Goal: Information Seeking & Learning: Learn about a topic

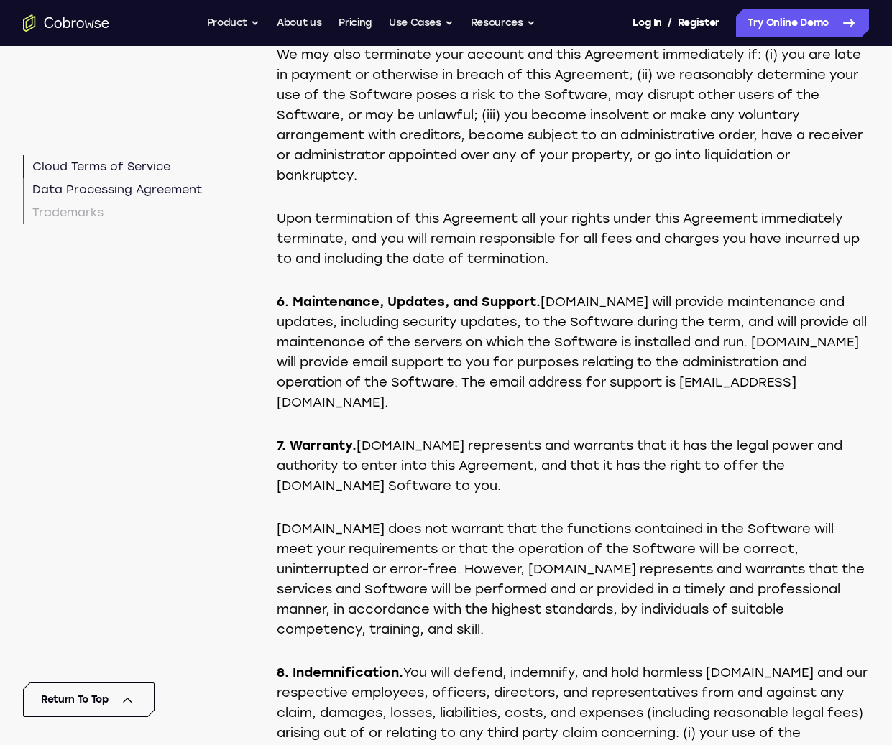
click at [89, 195] on link "Data Processing Agreement" at bounding box center [112, 189] width 179 height 23
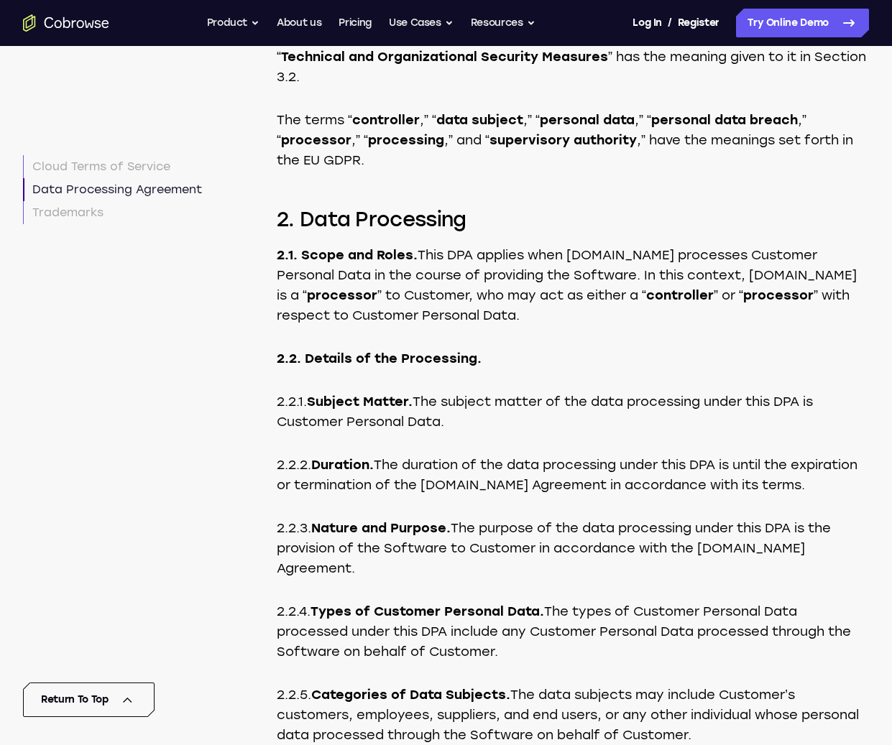
scroll to position [5125, 0]
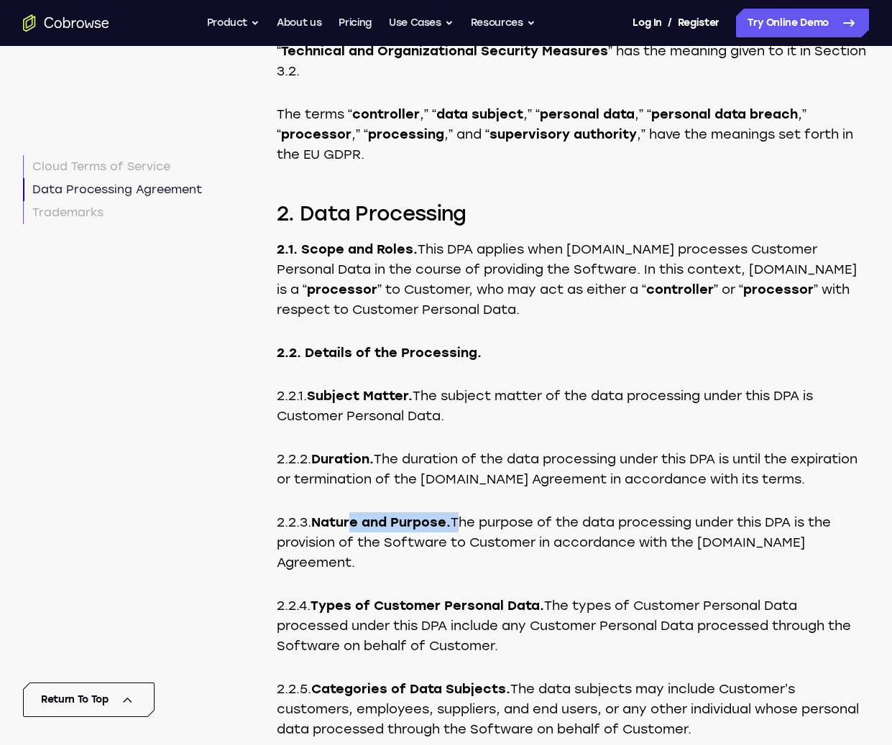
drag, startPoint x: 357, startPoint y: 504, endPoint x: 438, endPoint y: 512, distance: 80.9
click at [462, 512] on p "2.2.3. Nature and Purpose. The purpose of the data processing under this DPA is…" at bounding box center [573, 542] width 592 height 60
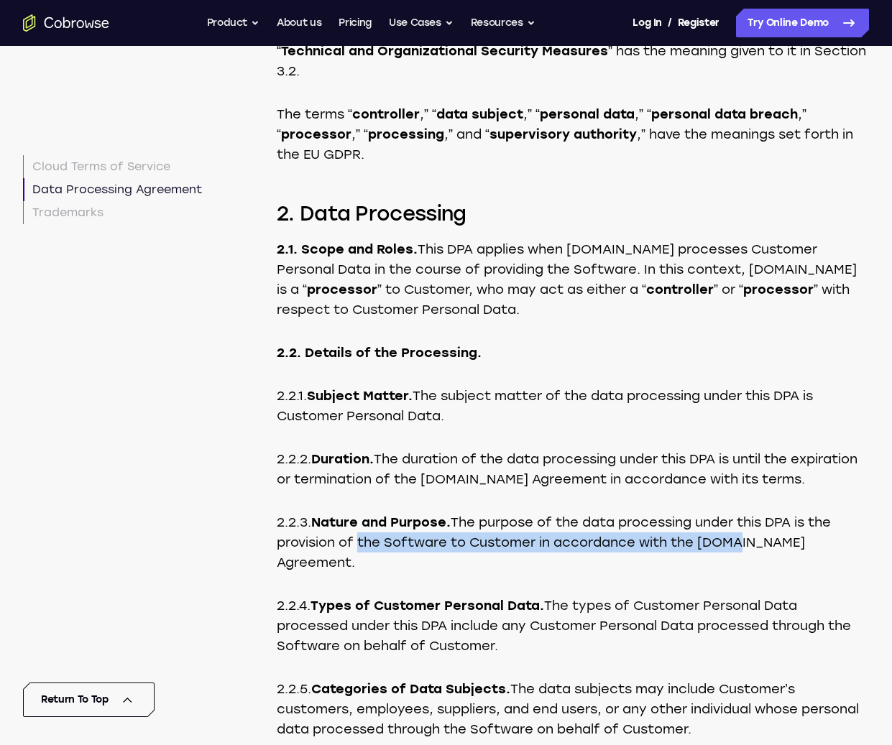
drag, startPoint x: 354, startPoint y: 522, endPoint x: 737, endPoint y: 523, distance: 383.0
click at [737, 523] on p "2.2.3. Nature and Purpose. The purpose of the data processing under this DPA is…" at bounding box center [573, 542] width 592 height 60
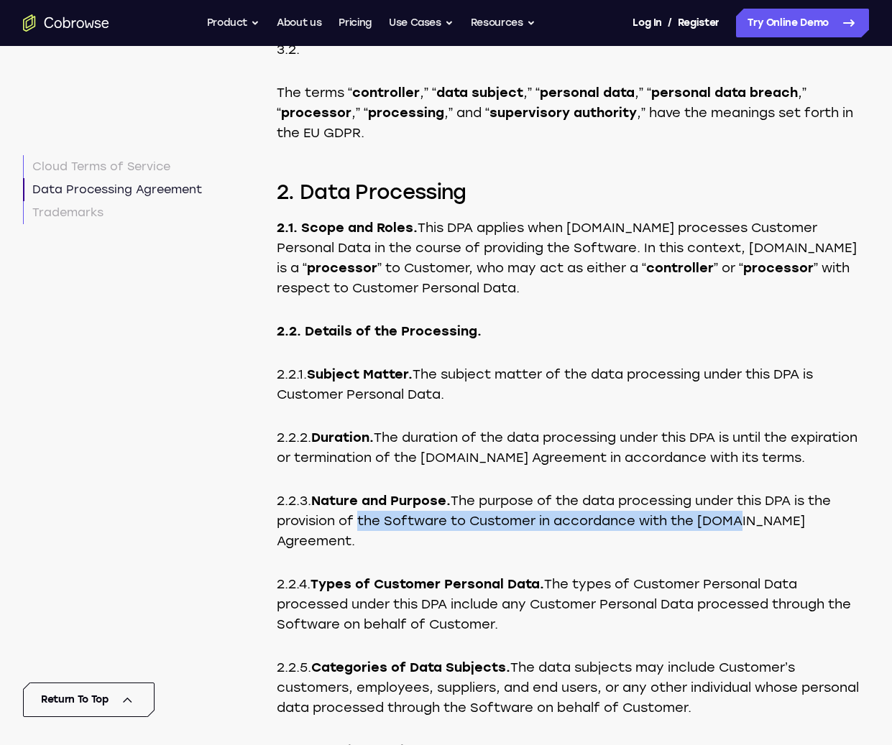
scroll to position [5153, 0]
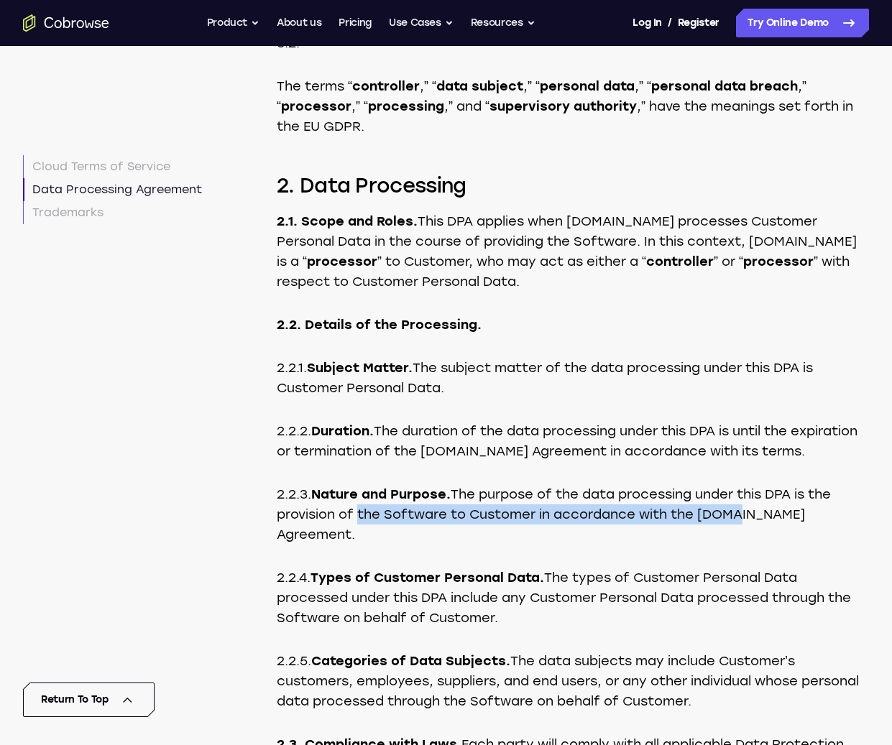
drag, startPoint x: 590, startPoint y: 536, endPoint x: 644, endPoint y: 573, distance: 65.2
click at [644, 573] on p "2.2.4. Types of Customer Personal Data. The types of Customer Personal Data pro…" at bounding box center [573, 598] width 592 height 60
drag, startPoint x: 644, startPoint y: 573, endPoint x: 632, endPoint y: 557, distance: 20.0
click at [643, 573] on p "2.2.4. Types of Customer Personal Data. The types of Customer Personal Data pro…" at bounding box center [573, 598] width 592 height 60
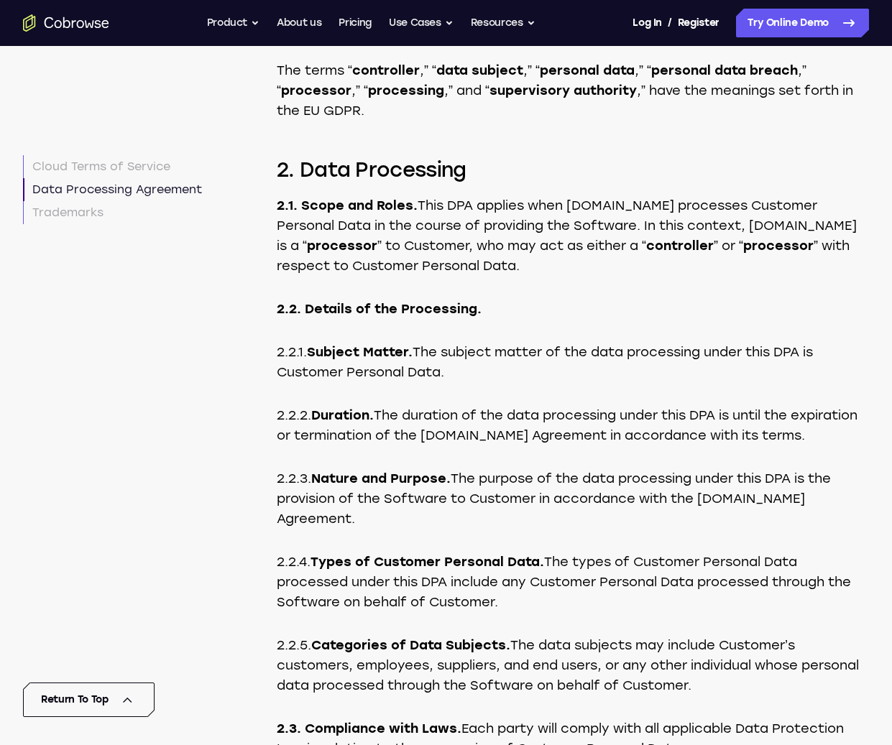
scroll to position [5169, 0]
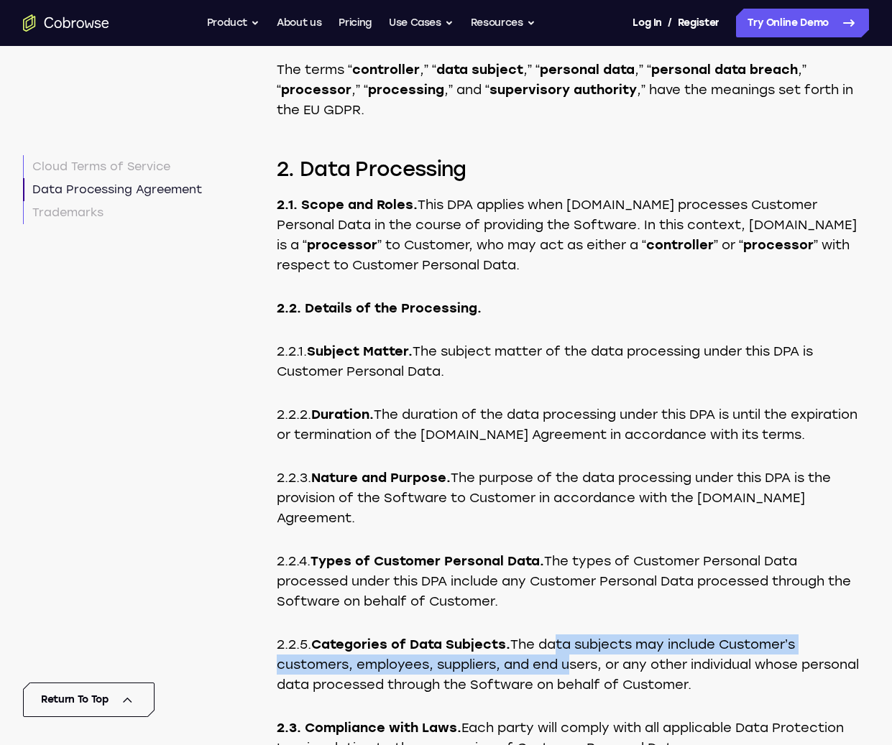
drag, startPoint x: 557, startPoint y: 599, endPoint x: 566, endPoint y: 624, distance: 26.8
click at [566, 635] on p "2.2.5. Categories of Data Subjects. The data subjects may include Customer’s cu…" at bounding box center [573, 665] width 592 height 60
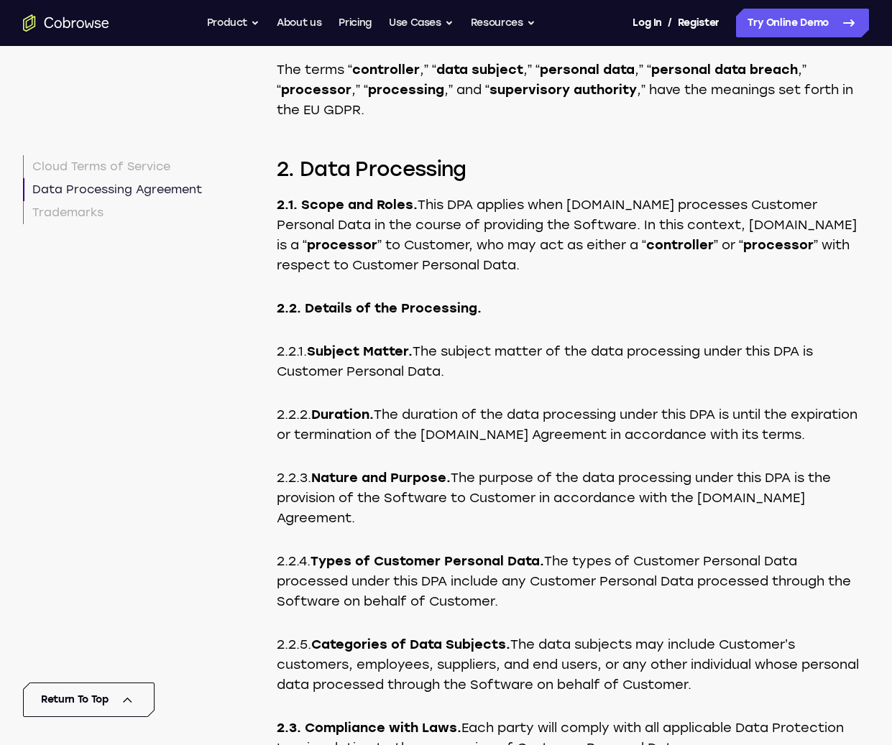
drag, startPoint x: 566, startPoint y: 624, endPoint x: 579, endPoint y: 594, distance: 31.9
click at [566, 635] on p "2.2.5. Categories of Data Subjects. The data subjects may include Customer’s cu…" at bounding box center [573, 665] width 592 height 60
